Goal: Check status: Check status

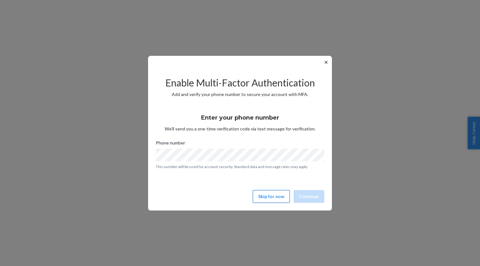
click at [277, 196] on button "Skip for now" at bounding box center [271, 196] width 37 height 13
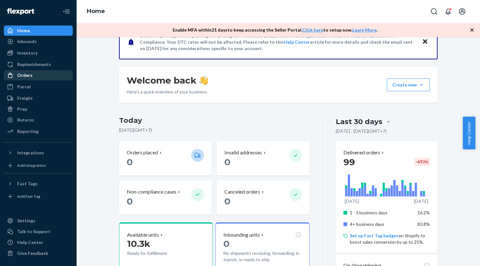
click at [32, 71] on div "Orders" at bounding box center [38, 75] width 68 height 9
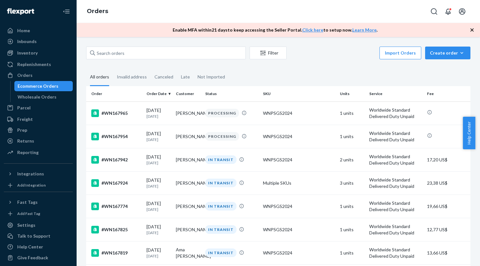
click at [42, 89] on div "Ecommerce Orders" at bounding box center [38, 86] width 41 height 6
click at [117, 51] on input "text" at bounding box center [166, 53] width 160 height 13
paste input "#WN165853"
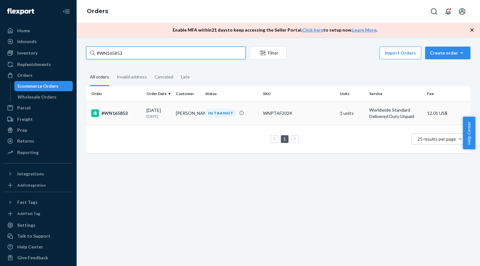
type input "#WN165853"
click at [218, 114] on div "IN TRANSIT" at bounding box center [220, 113] width 31 height 9
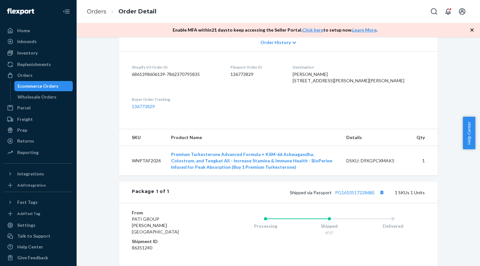
scroll to position [149, 0]
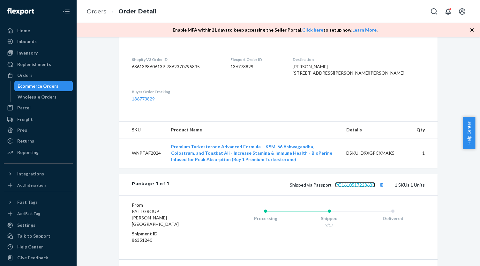
click at [346, 188] on link "PG16105172286BE" at bounding box center [355, 184] width 40 height 5
